Goal: Transaction & Acquisition: Book appointment/travel/reservation

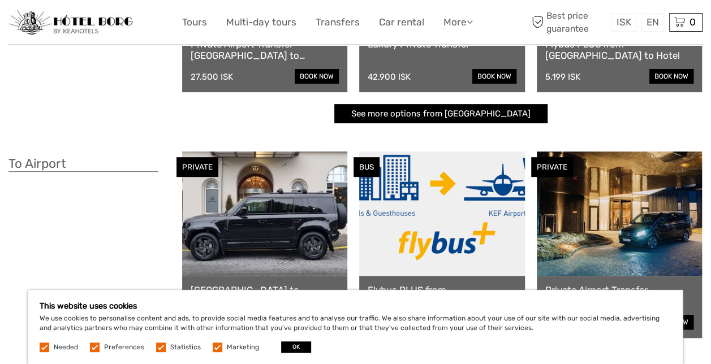
scroll to position [205, 0]
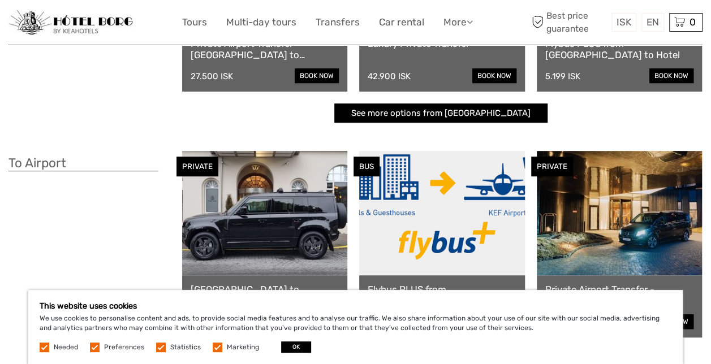
click at [98, 233] on div "To Airport" at bounding box center [95, 266] width 174 height 230
click at [296, 348] on button "OK" at bounding box center [296, 347] width 30 height 11
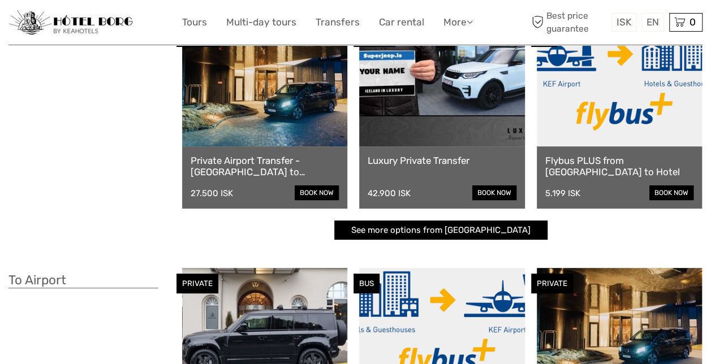
scroll to position [0, 0]
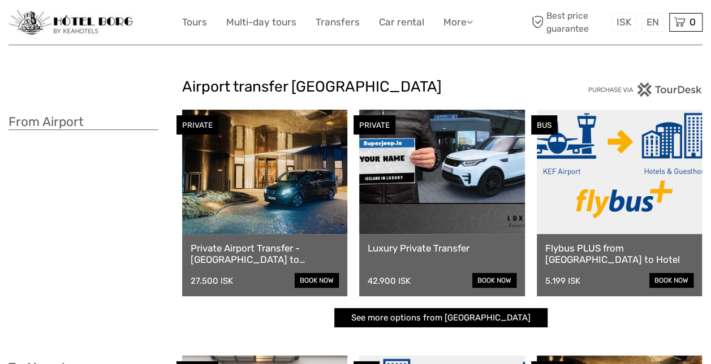
click at [306, 288] on div "Private Airport Transfer - [GEOGRAPHIC_DATA] to [GEOGRAPHIC_DATA] 27.500 ISK bo…" at bounding box center [264, 265] width 165 height 62
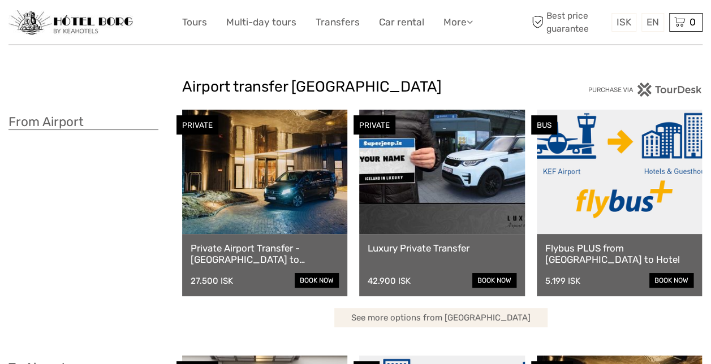
click at [428, 322] on link "See more options from [GEOGRAPHIC_DATA]" at bounding box center [440, 318] width 213 height 20
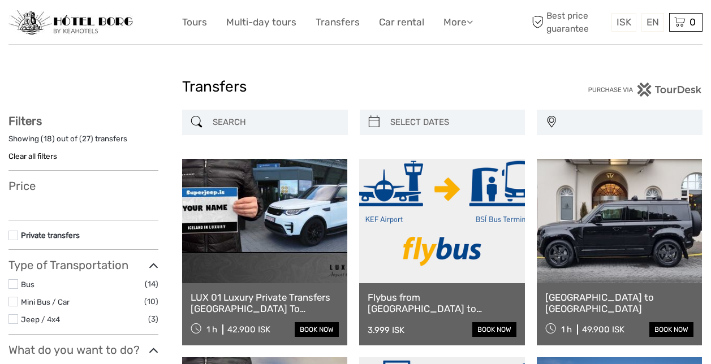
select select
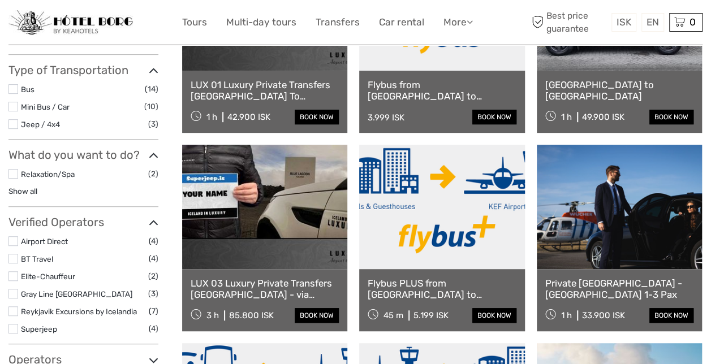
scroll to position [213, 0]
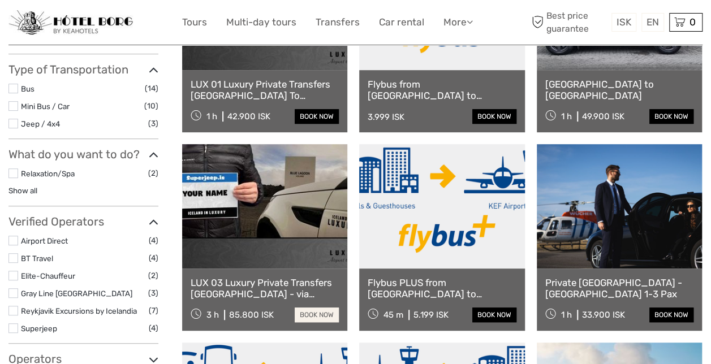
click at [309, 313] on link "book now" at bounding box center [317, 315] width 44 height 15
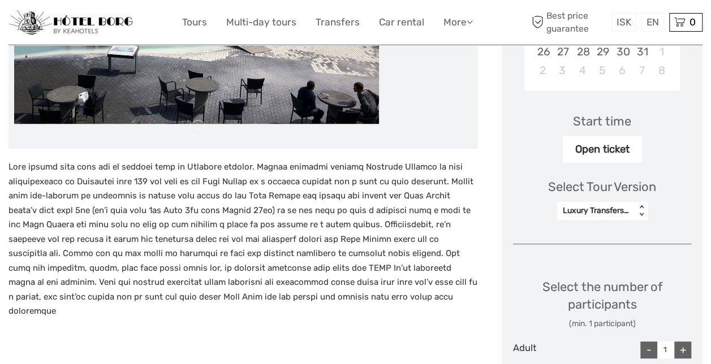
scroll to position [349, 0]
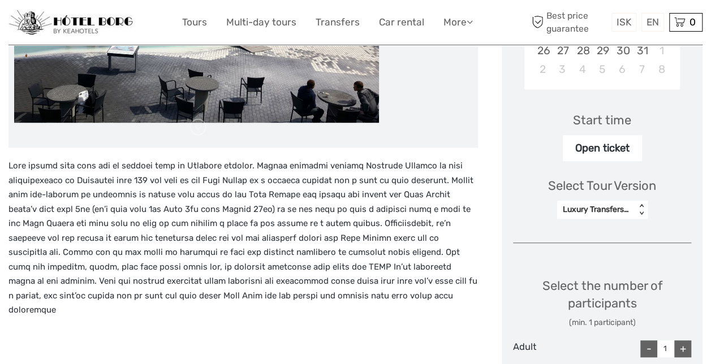
click at [621, 212] on div "Luxury Transfers for up to 4 persons" at bounding box center [596, 209] width 67 height 11
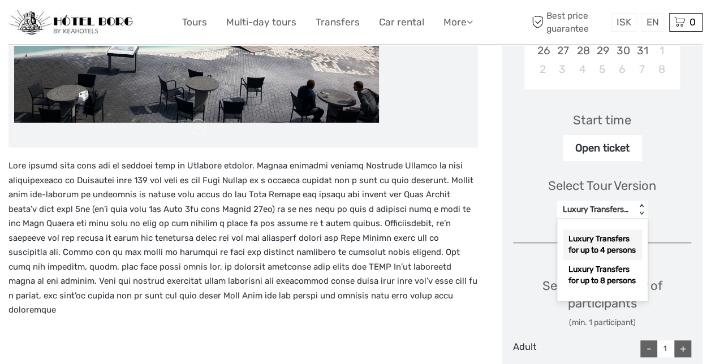
drag, startPoint x: 642, startPoint y: 293, endPoint x: 386, endPoint y: 174, distance: 281.5
click at [386, 174] on p at bounding box center [243, 238] width 470 height 159
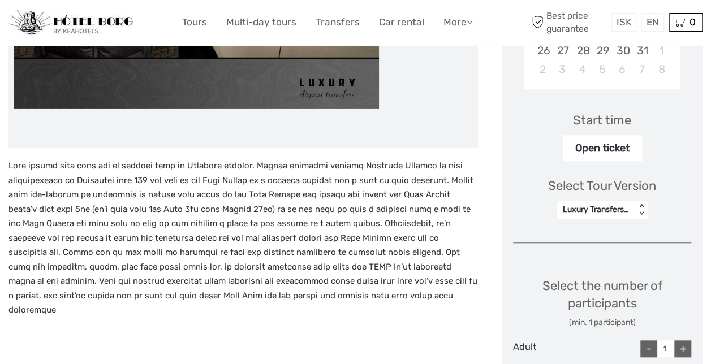
click at [641, 215] on div "< >" at bounding box center [642, 210] width 10 height 12
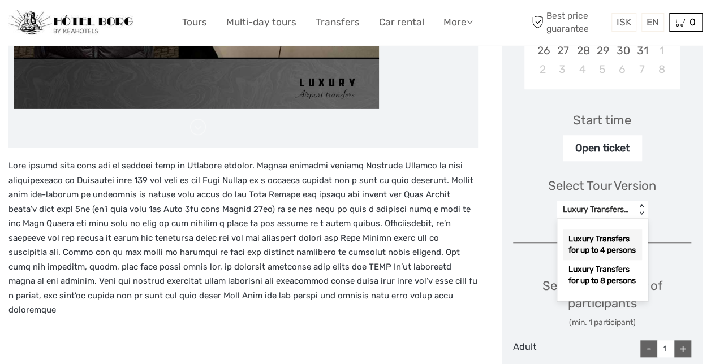
click at [641, 215] on div "< >" at bounding box center [642, 210] width 10 height 12
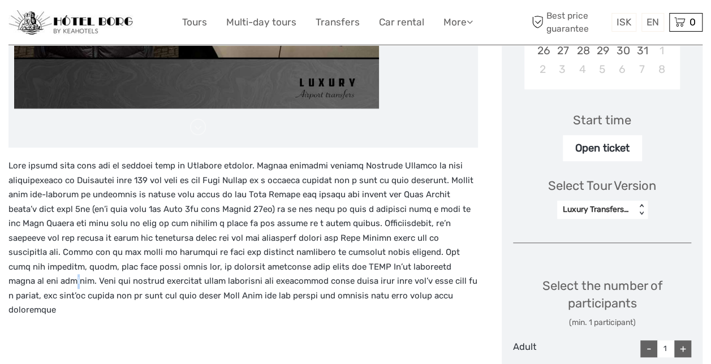
drag, startPoint x: 642, startPoint y: 296, endPoint x: 393, endPoint y: 261, distance: 252.0
click at [393, 261] on p at bounding box center [243, 238] width 470 height 159
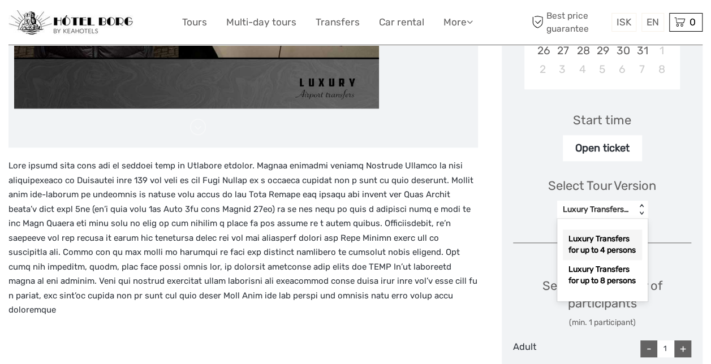
click at [639, 218] on div "Luxury Transfers for up to 4 persons < >" at bounding box center [602, 210] width 91 height 18
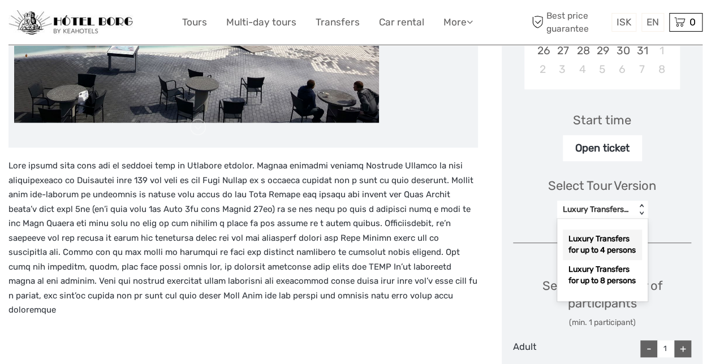
scroll to position [20, 0]
click at [603, 278] on div "Luxury Transfers for up to 8 persons" at bounding box center [602, 275] width 79 height 31
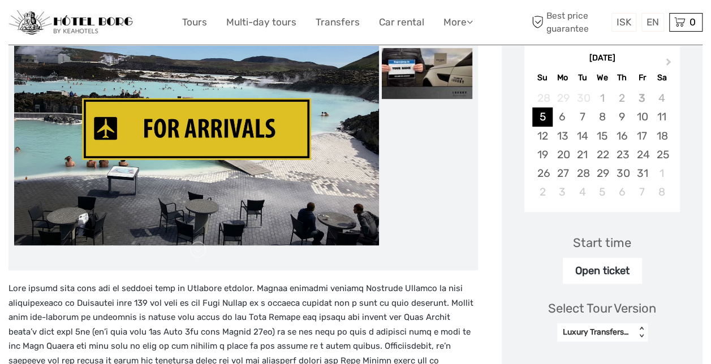
scroll to position [216, 0]
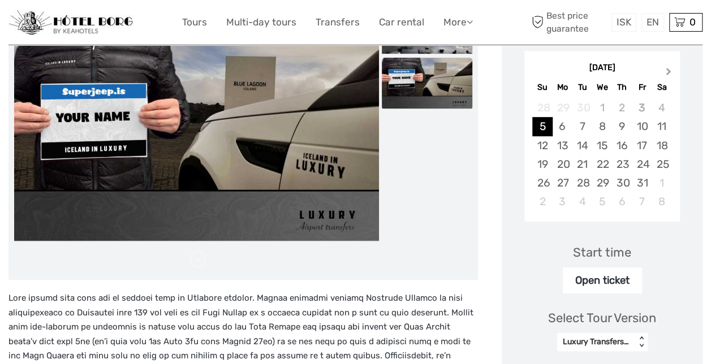
click at [669, 71] on span "Next Month" at bounding box center [669, 74] width 0 height 16
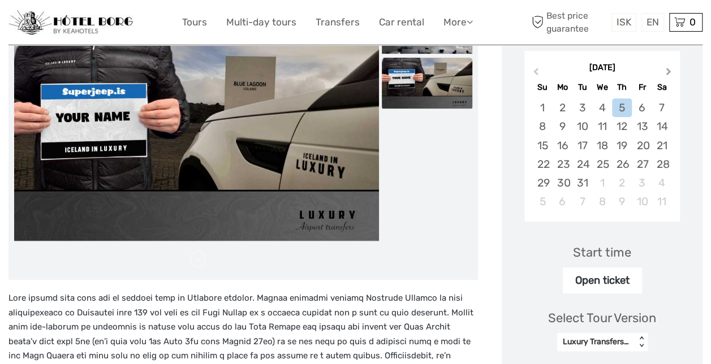
click at [669, 71] on span "Next Month" at bounding box center [669, 74] width 0 height 16
click at [669, 70] on span "Next Month" at bounding box center [669, 74] width 0 height 16
click at [660, 125] on div "11" at bounding box center [662, 126] width 20 height 19
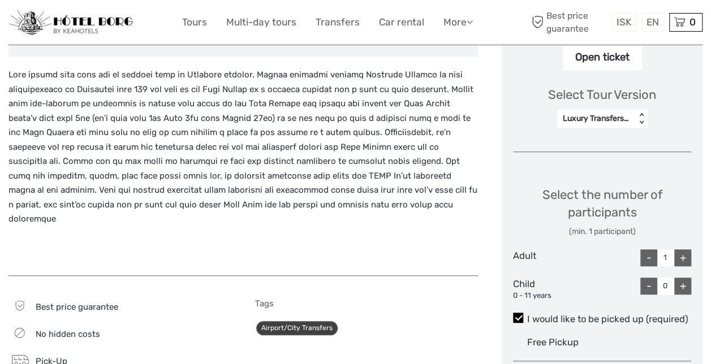
scroll to position [446, 0]
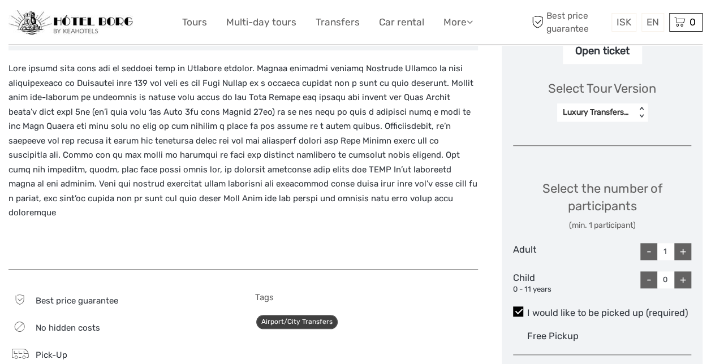
click at [685, 251] on div "+" at bounding box center [682, 251] width 17 height 17
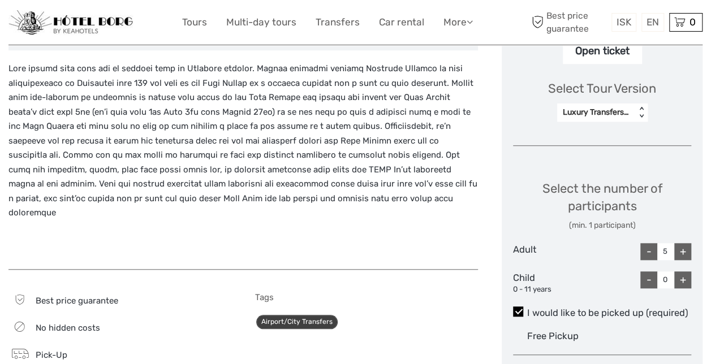
type input "6"
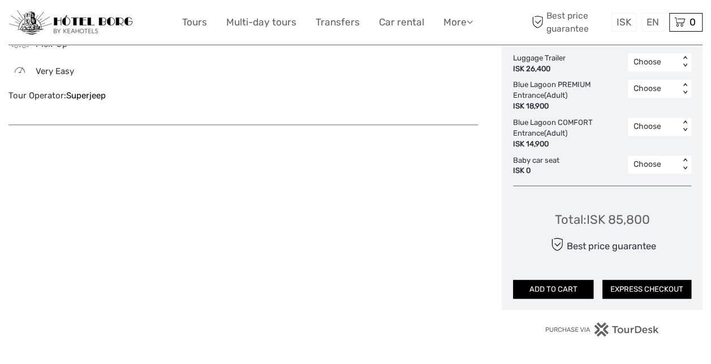
scroll to position [759, 0]
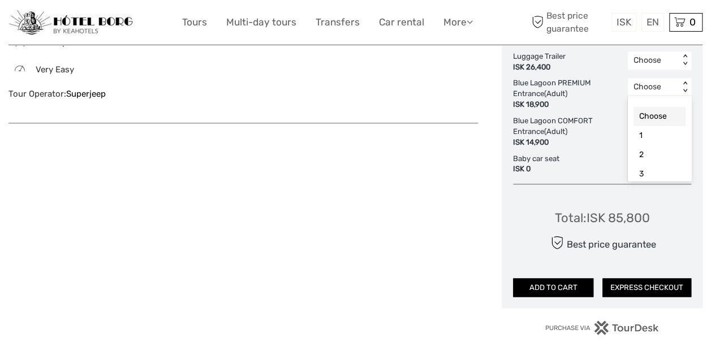
click at [683, 89] on div "< >" at bounding box center [686, 87] width 10 height 12
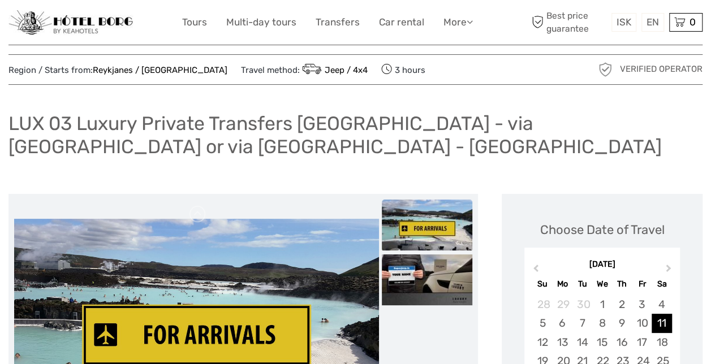
scroll to position [0, 0]
